Goal: Task Accomplishment & Management: Manage account settings

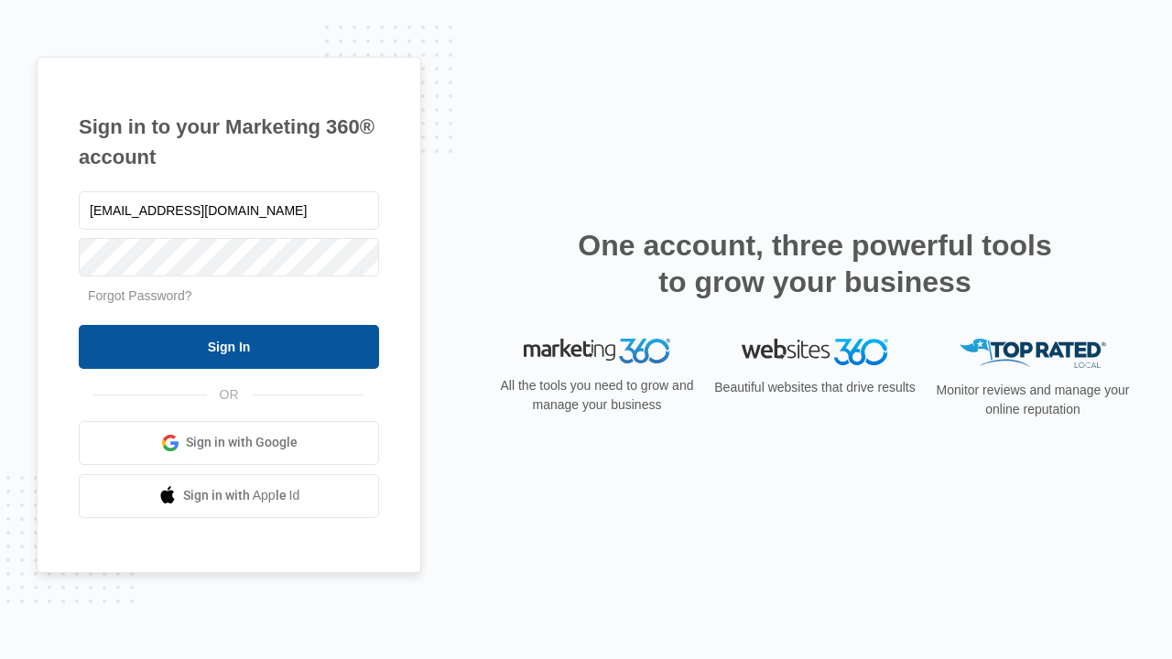
click at [229, 346] on input "Sign In" at bounding box center [229, 347] width 300 height 44
